Goal: Task Accomplishment & Management: Manage account settings

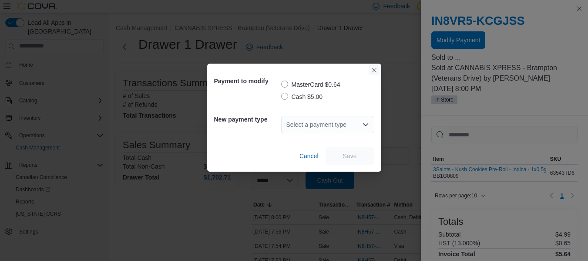
click at [372, 71] on button "Closes this modal window" at bounding box center [374, 70] width 10 height 10
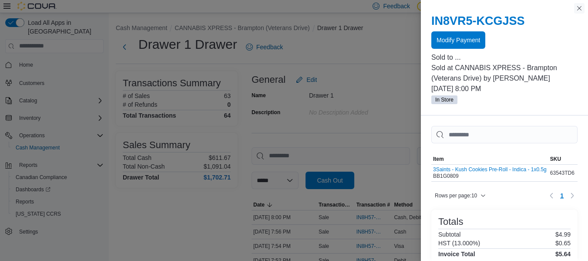
click at [582, 7] on button "Close this dialog" at bounding box center [579, 8] width 10 height 10
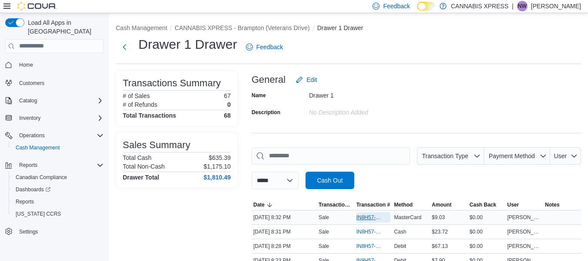
click at [367, 212] on span "IN8H57-775335" at bounding box center [373, 217] width 34 height 10
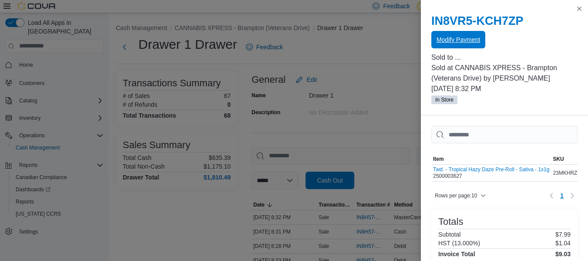
click at [462, 40] on span "Modify Payment" at bounding box center [458, 39] width 44 height 9
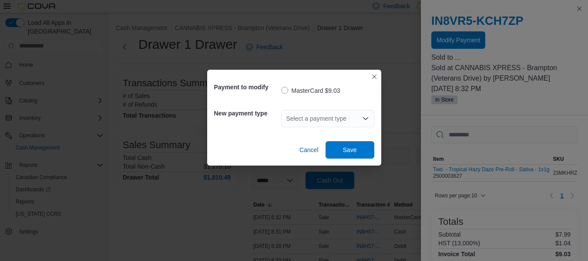
click at [352, 122] on div "Select a payment type" at bounding box center [327, 118] width 93 height 17
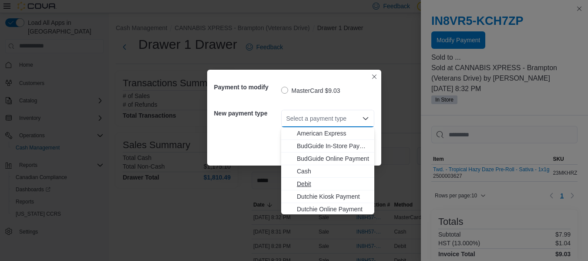
click at [299, 184] on span "Debit" at bounding box center [333, 183] width 72 height 9
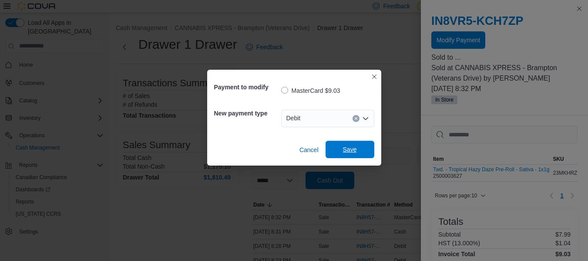
click at [351, 147] on span "Save" at bounding box center [350, 149] width 14 height 9
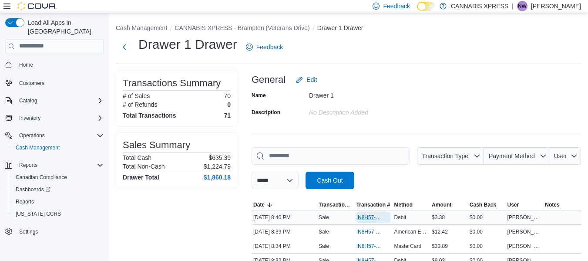
click at [371, 221] on span "IN8H57-775342" at bounding box center [373, 217] width 34 height 10
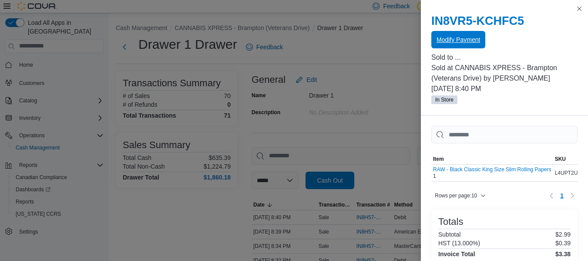
click at [469, 41] on span "Modify Payment" at bounding box center [458, 39] width 44 height 9
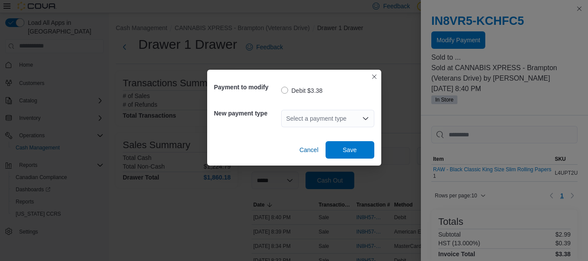
click at [303, 119] on div "Select a payment type" at bounding box center [327, 118] width 93 height 17
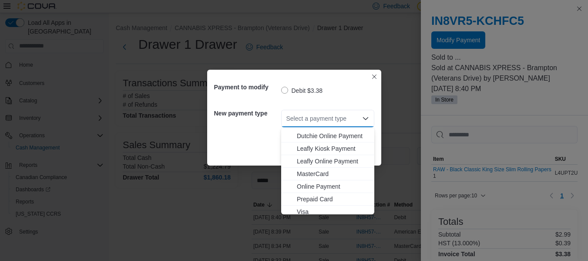
scroll to position [90, 0]
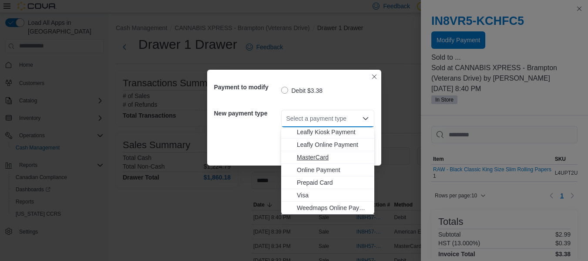
click at [316, 156] on span "MasterCard" at bounding box center [333, 157] width 72 height 9
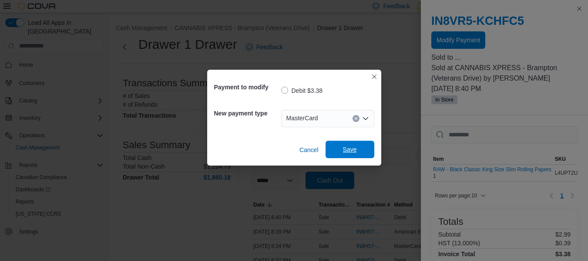
click at [359, 149] on span "Save" at bounding box center [350, 149] width 38 height 17
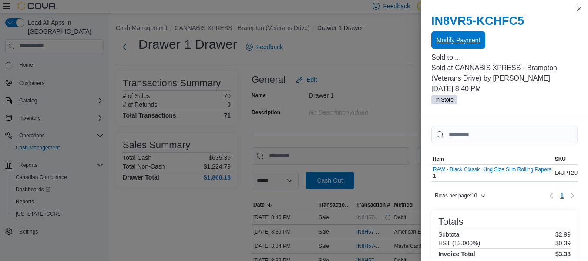
scroll to position [0, 0]
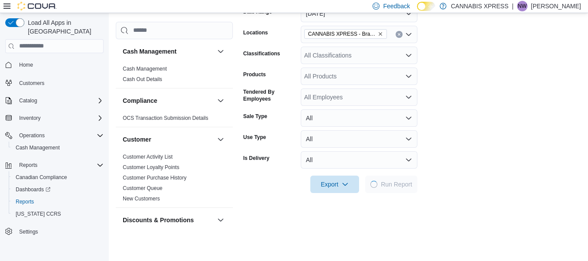
scroll to position [114, 0]
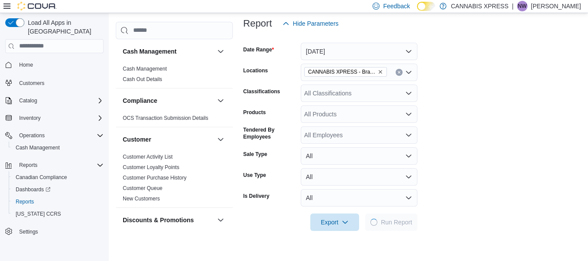
click at [345, 130] on div "All Employees" at bounding box center [359, 134] width 117 height 17
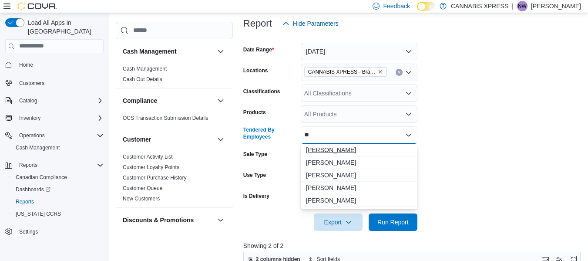
type input "**"
click at [351, 153] on span "[PERSON_NAME]" at bounding box center [359, 149] width 106 height 9
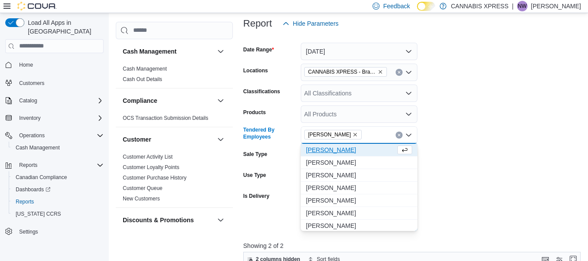
click at [467, 163] on form "Date Range Today Locations CANNABIS XPRESS - Brampton (Veterans Drive) Classifi…" at bounding box center [413, 131] width 341 height 198
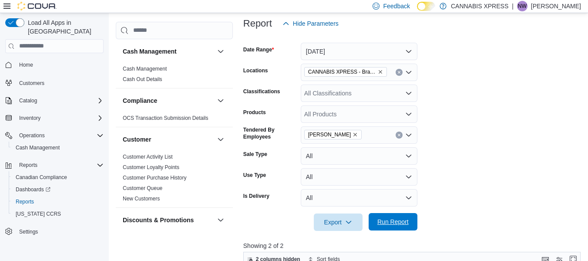
click at [387, 218] on span "Run Report" at bounding box center [392, 221] width 31 height 9
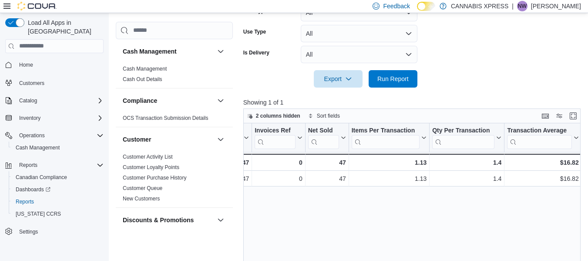
scroll to position [0, 123]
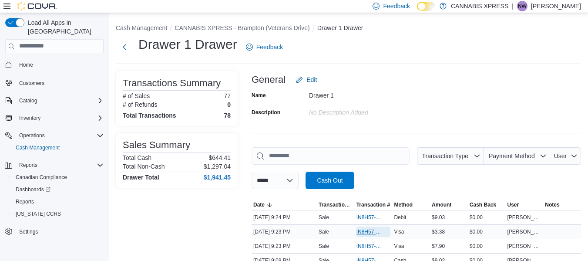
click at [369, 235] on span "IN8H57-775365" at bounding box center [373, 231] width 34 height 10
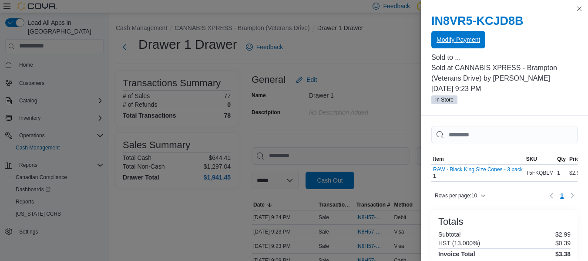
click at [463, 37] on span "Modify Payment" at bounding box center [458, 39] width 44 height 9
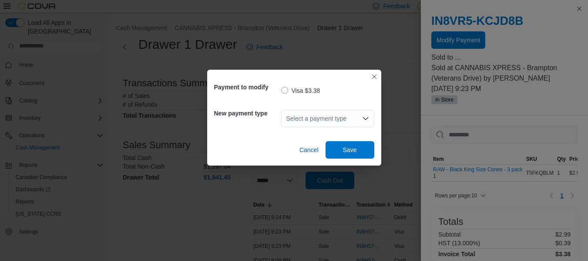
click at [368, 117] on icon "Open list of options" at bounding box center [364, 118] width 5 height 3
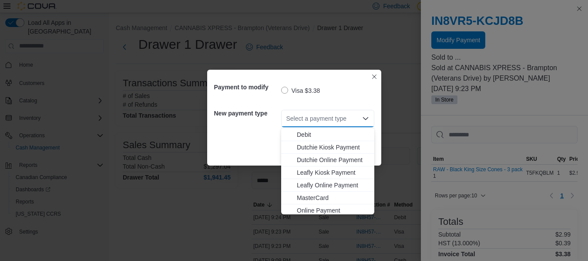
scroll to position [54, 0]
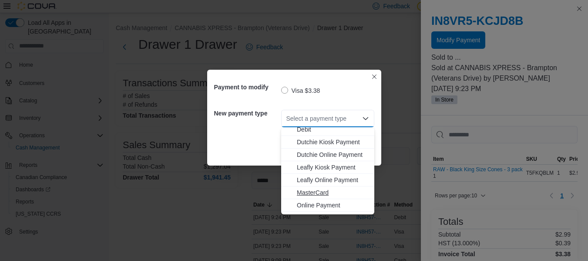
click at [318, 192] on span "MasterCard" at bounding box center [333, 192] width 72 height 9
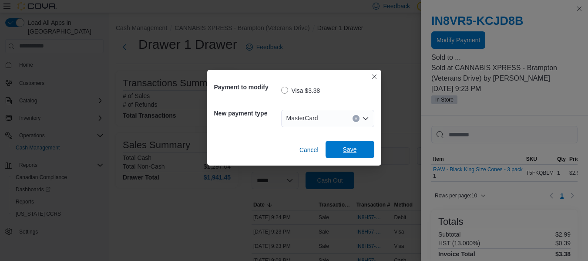
click at [346, 150] on span "Save" at bounding box center [350, 149] width 14 height 9
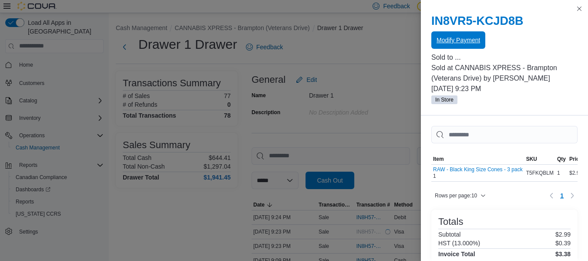
scroll to position [0, 0]
click at [578, 7] on button "Close this dialog" at bounding box center [579, 8] width 10 height 10
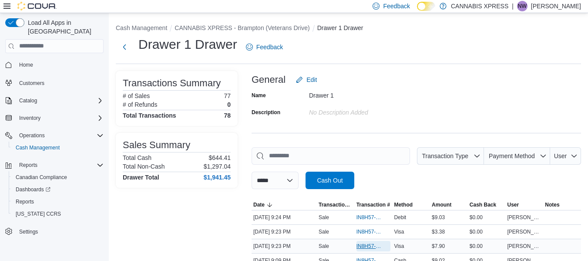
click at [365, 245] on span "IN8H57-775364" at bounding box center [369, 245] width 26 height 7
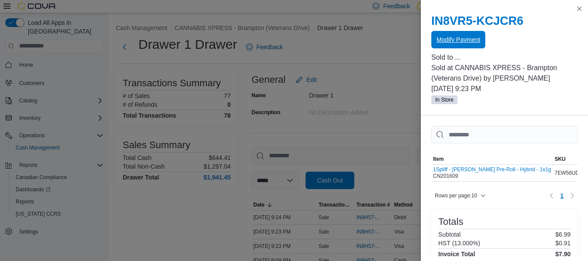
click at [460, 40] on span "Modify Payment" at bounding box center [458, 39] width 44 height 9
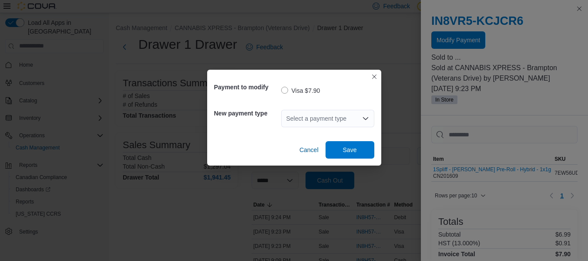
click at [364, 119] on icon "Open list of options" at bounding box center [365, 118] width 7 height 7
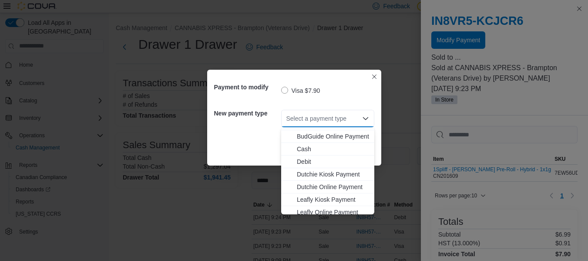
scroll to position [54, 0]
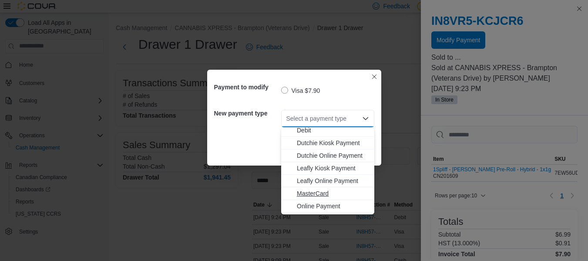
click at [321, 191] on span "MasterCard" at bounding box center [333, 193] width 72 height 9
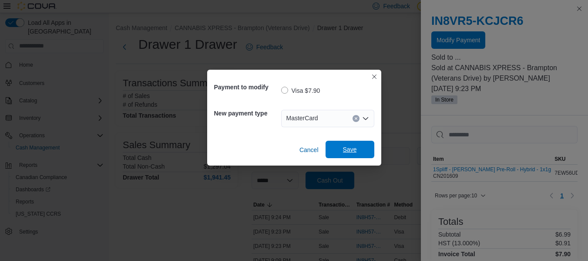
click at [352, 147] on span "Save" at bounding box center [350, 149] width 14 height 9
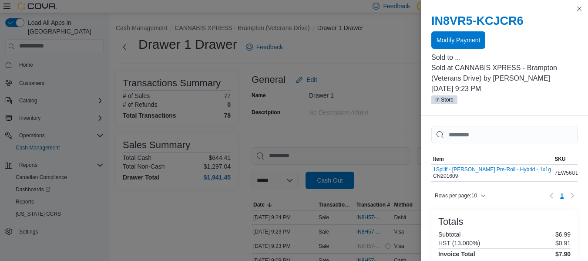
scroll to position [0, 0]
click at [581, 7] on button "Close this dialog" at bounding box center [579, 8] width 10 height 10
